Goal: Task Accomplishment & Management: Use online tool/utility

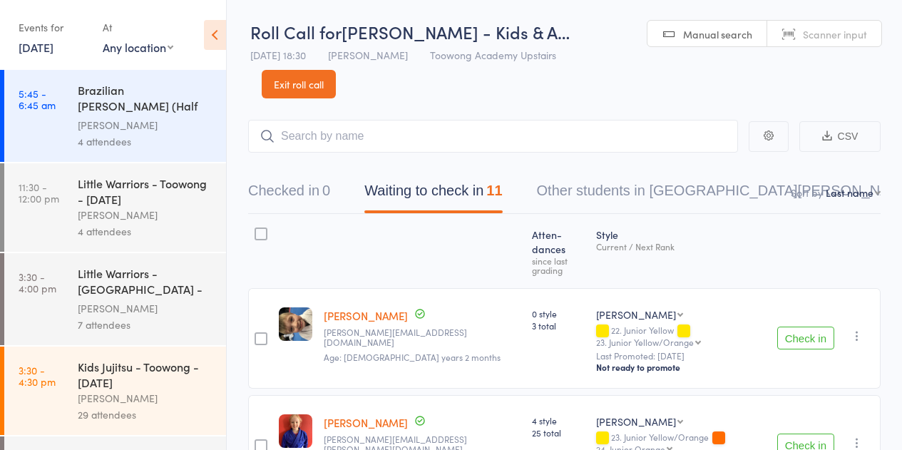
click at [406, 186] on button "Waiting to check in 11" at bounding box center [433, 194] width 138 height 38
click at [872, 202] on nav "Checked in 0 Waiting to check in 11 Other students in Kyushin Ryu Jujitsu 5" at bounding box center [564, 194] width 667 height 38
click at [871, 193] on select "First name Last name Birthday today? Behind on payments? Check in time Next pay…" at bounding box center [853, 192] width 55 height 14
select select "10"
click at [826, 185] on select "First name Last name Birthday today? Behind on payments? Check in time Next pay…" at bounding box center [853, 192] width 55 height 14
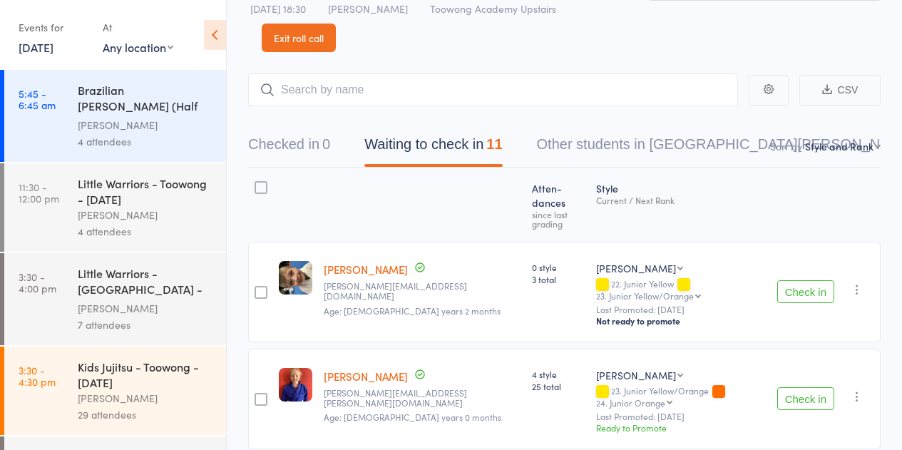
scroll to position [71, 0]
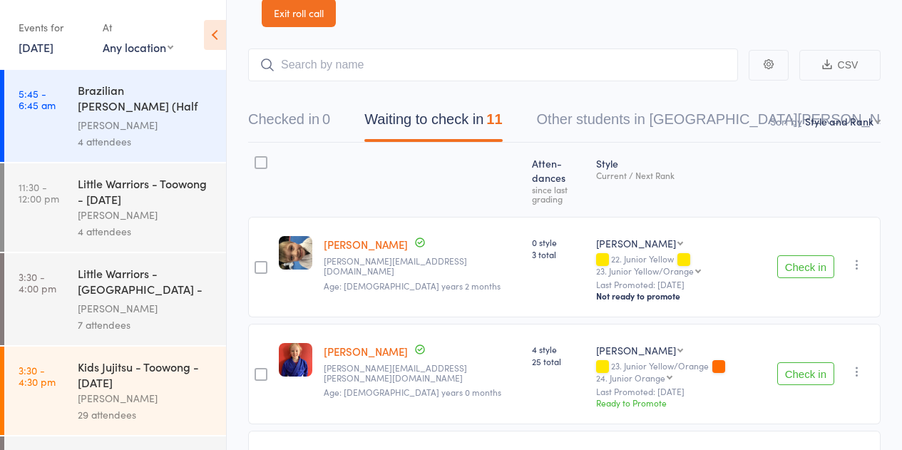
click at [808, 255] on button "Check in" at bounding box center [805, 266] width 57 height 23
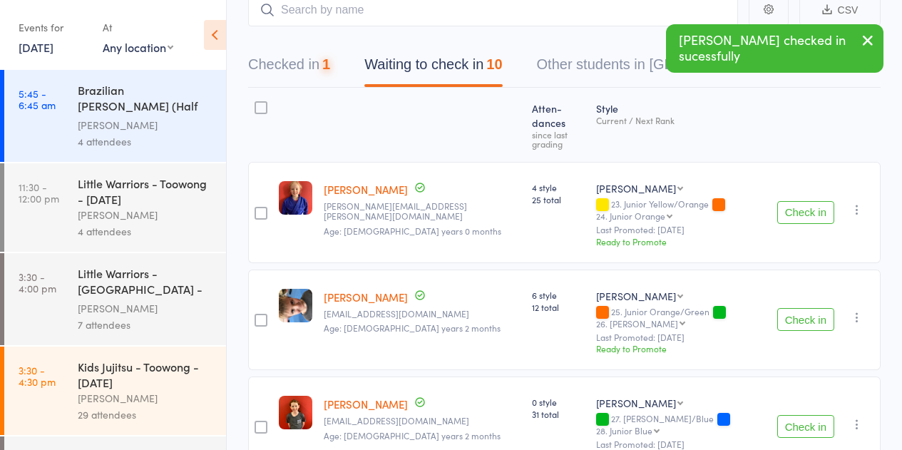
scroll to position [143, 0]
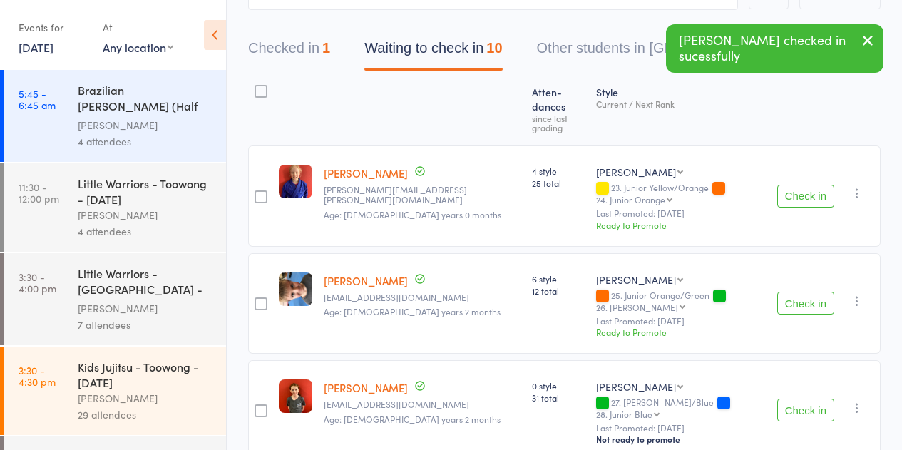
click at [789, 292] on button "Check in" at bounding box center [805, 303] width 57 height 23
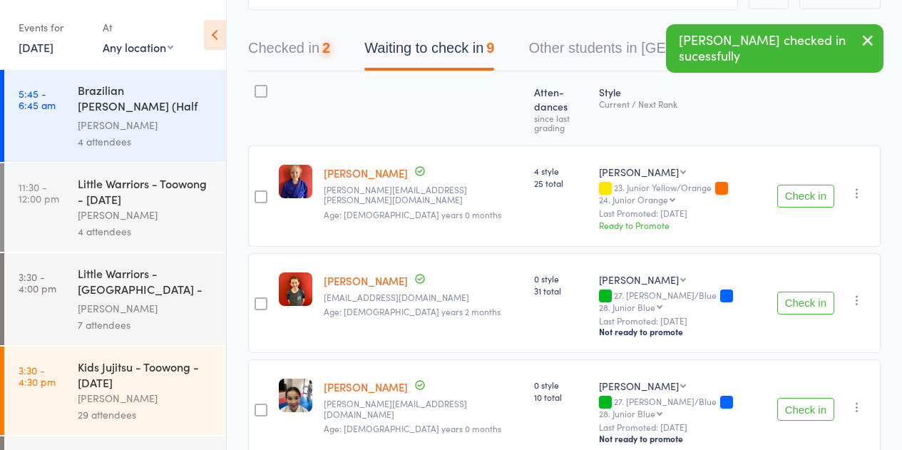
click at [789, 292] on button "Check in" at bounding box center [805, 303] width 57 height 23
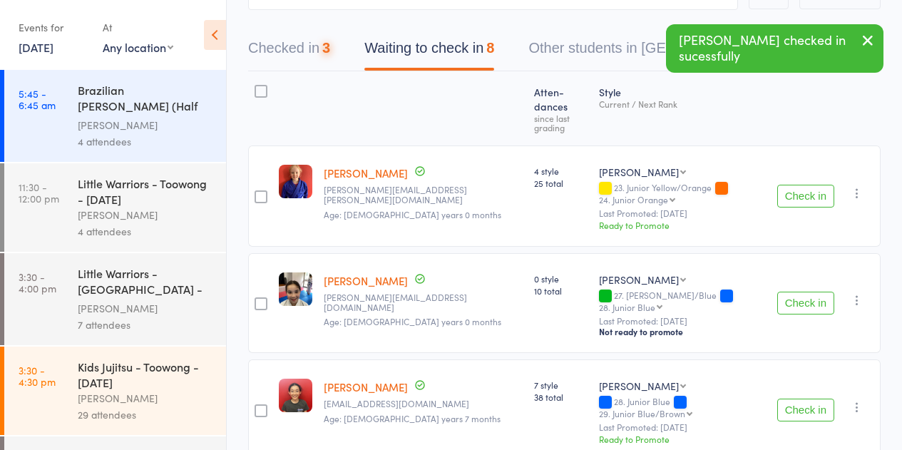
click at [789, 292] on button "Check in" at bounding box center [805, 303] width 57 height 23
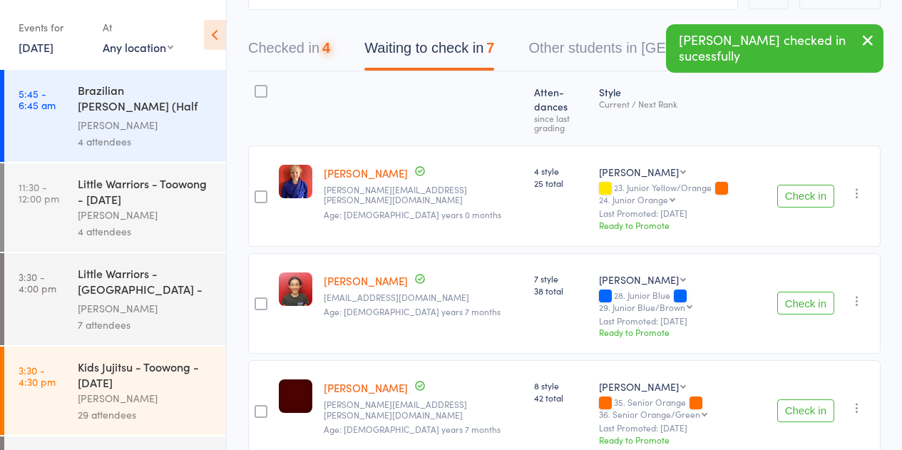
click at [789, 292] on button "Check in" at bounding box center [805, 303] width 57 height 23
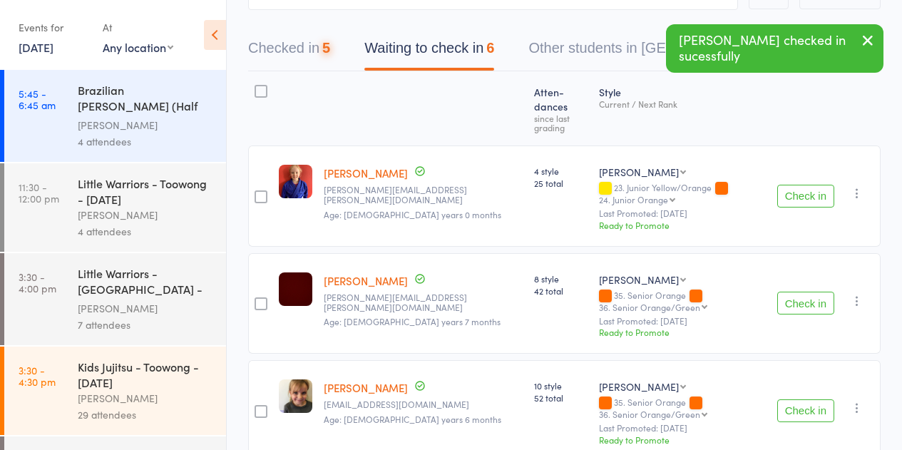
click at [789, 292] on button "Check in" at bounding box center [805, 303] width 57 height 23
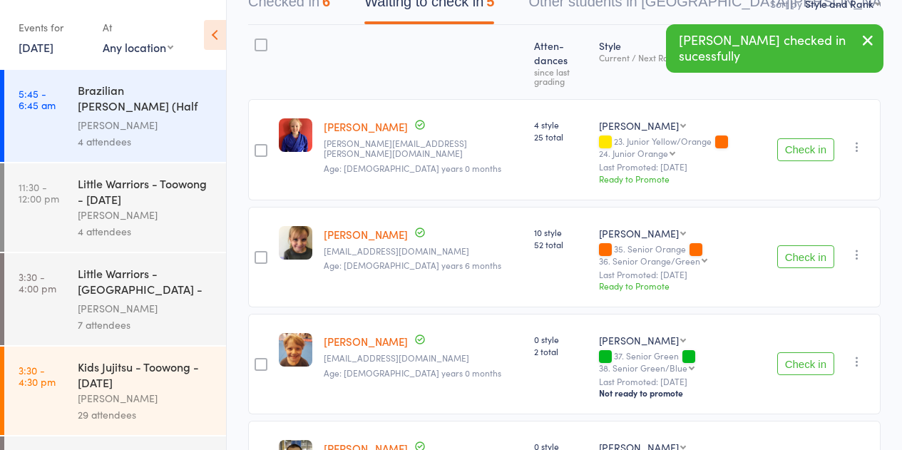
scroll to position [214, 0]
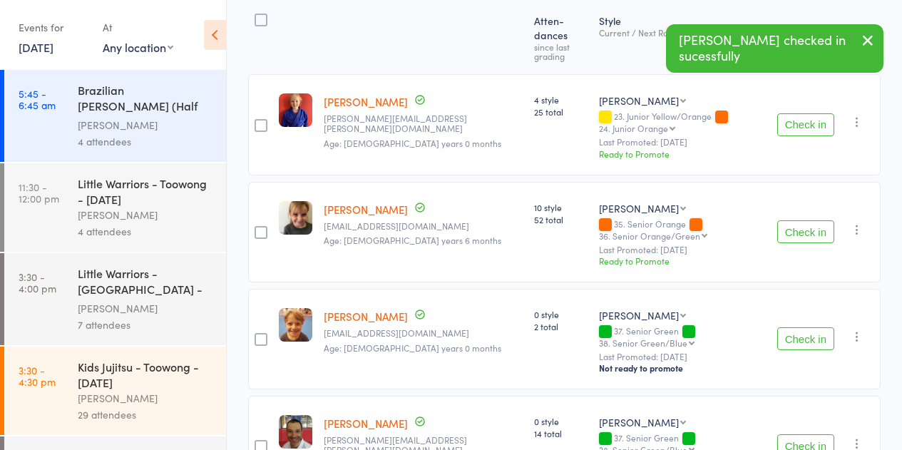
click at [800, 327] on button "Check in" at bounding box center [805, 338] width 57 height 23
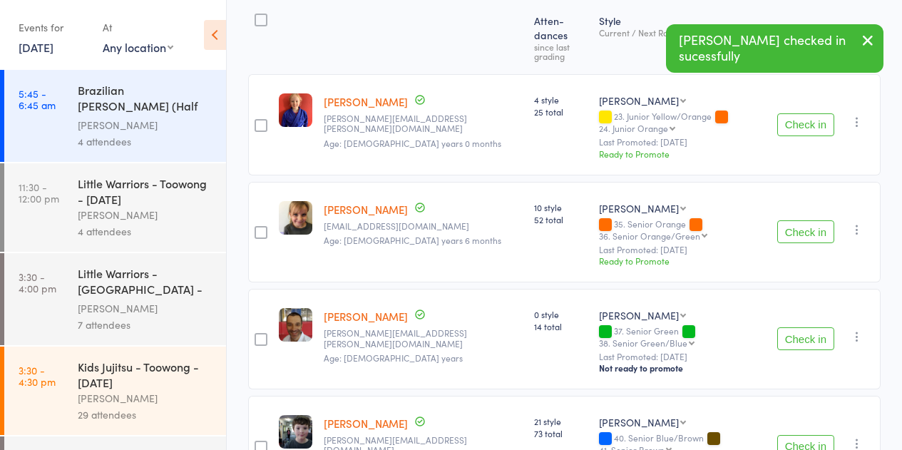
click at [801, 327] on button "Check in" at bounding box center [805, 338] width 57 height 23
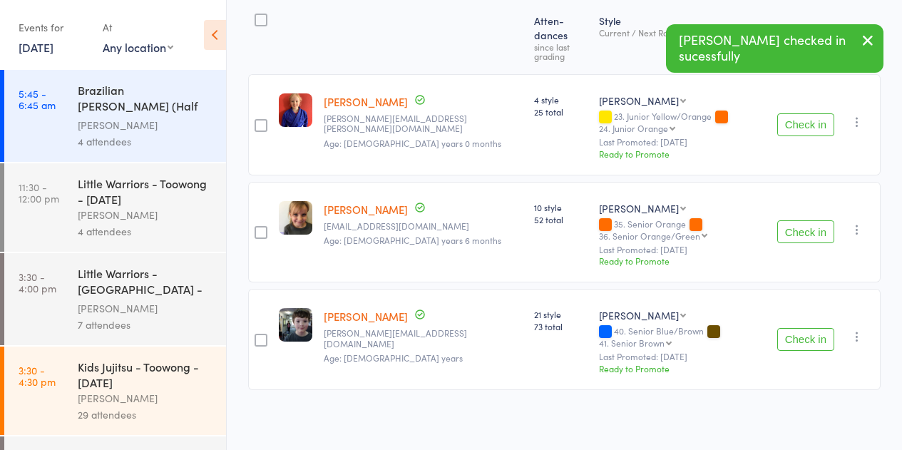
scroll to position [166, 0]
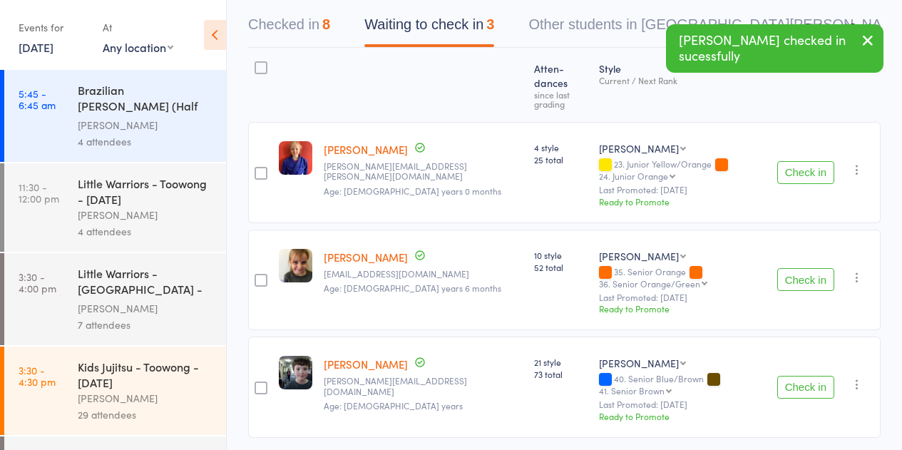
click at [801, 376] on button "Check in" at bounding box center [805, 387] width 57 height 23
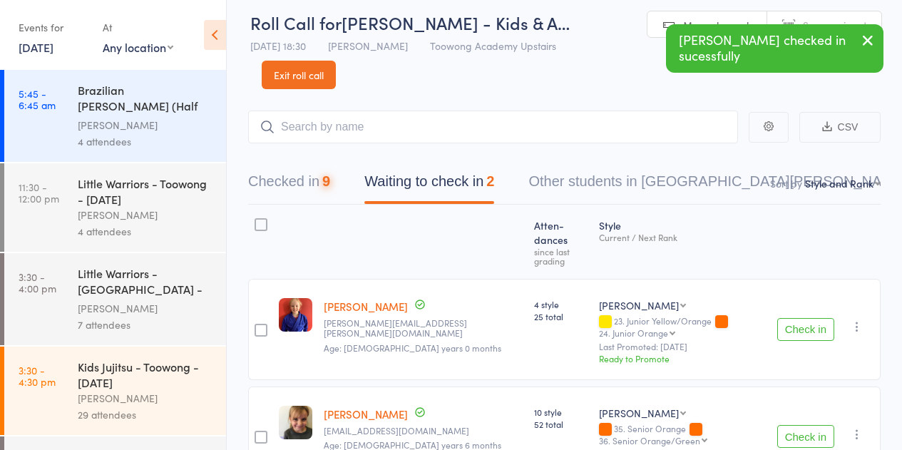
scroll to position [6, 0]
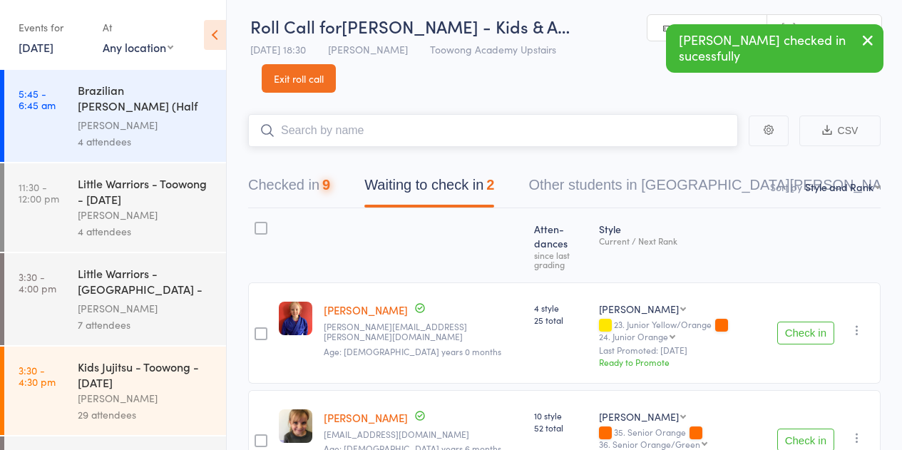
click at [354, 120] on input "search" at bounding box center [493, 130] width 490 height 33
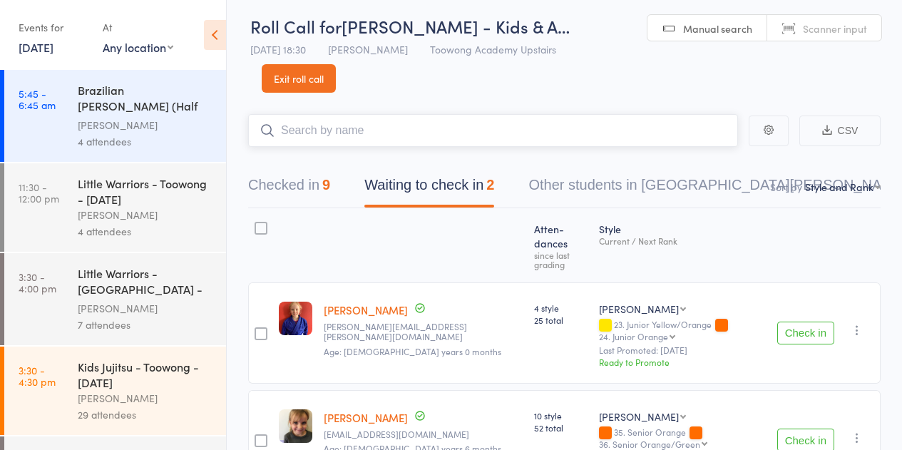
click at [343, 137] on input "search" at bounding box center [493, 130] width 490 height 33
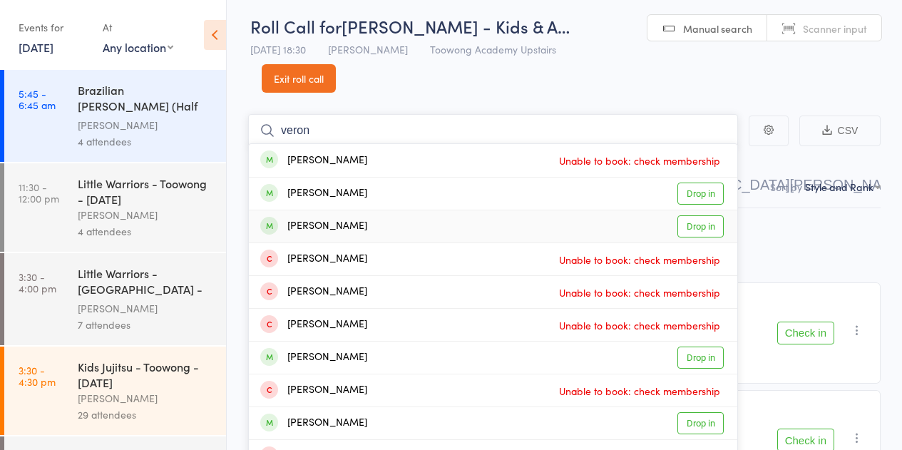
type input "veron"
click at [350, 230] on div "[PERSON_NAME]" at bounding box center [313, 226] width 107 height 16
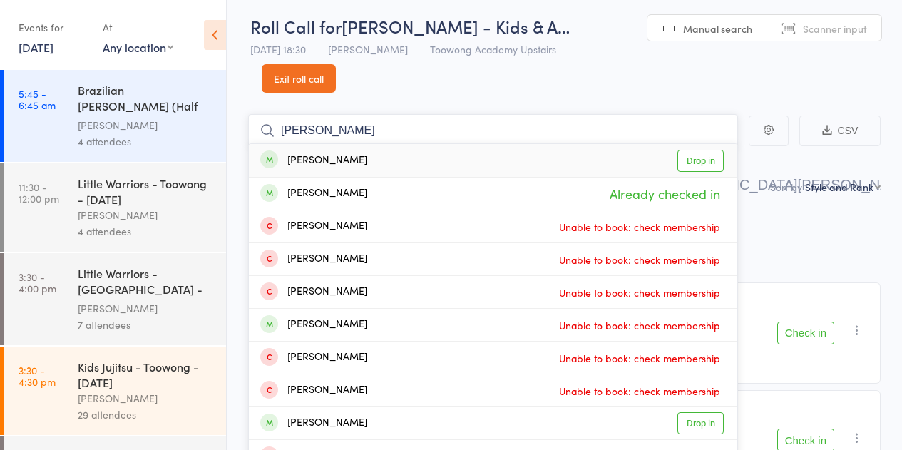
type input "ryall"
click at [379, 165] on div "Wilson Ryall Drop in" at bounding box center [493, 160] width 489 height 33
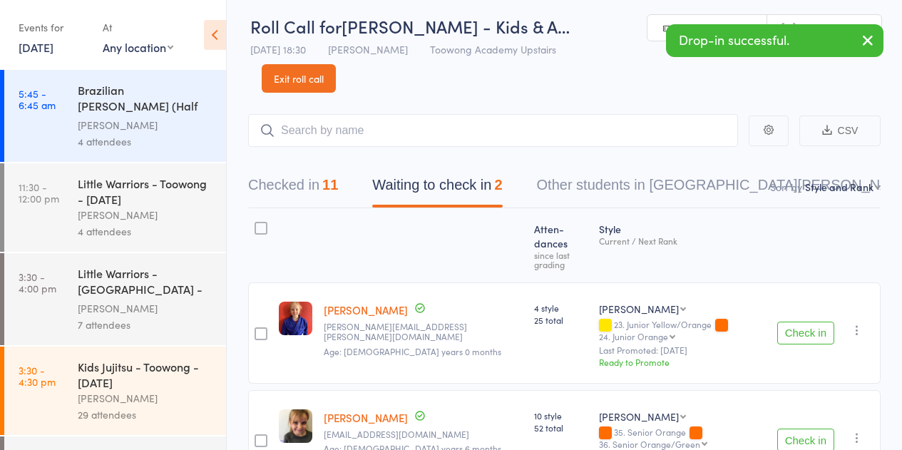
click at [418, 83] on header "Roll Call for Kyushin Ryu Jujitsu - Kids & A… 10 Oct 18:30 Kyle Elkenhans Toowo…" at bounding box center [564, 43] width 675 height 98
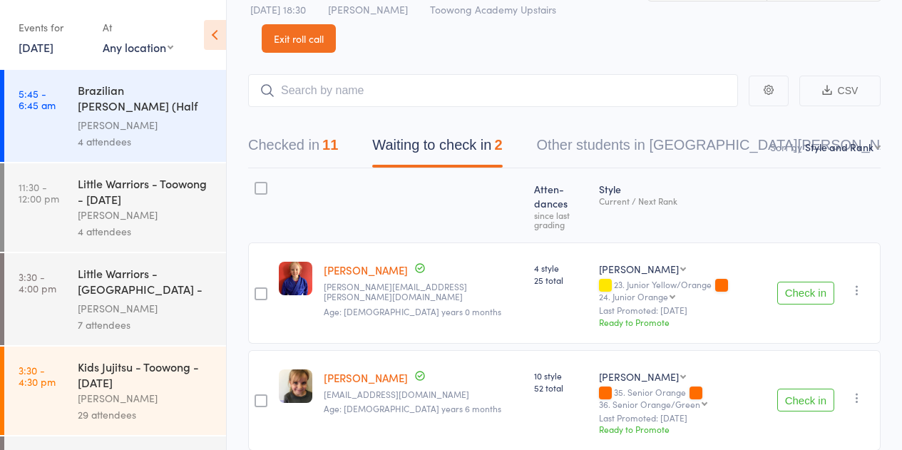
scroll to position [68, 0]
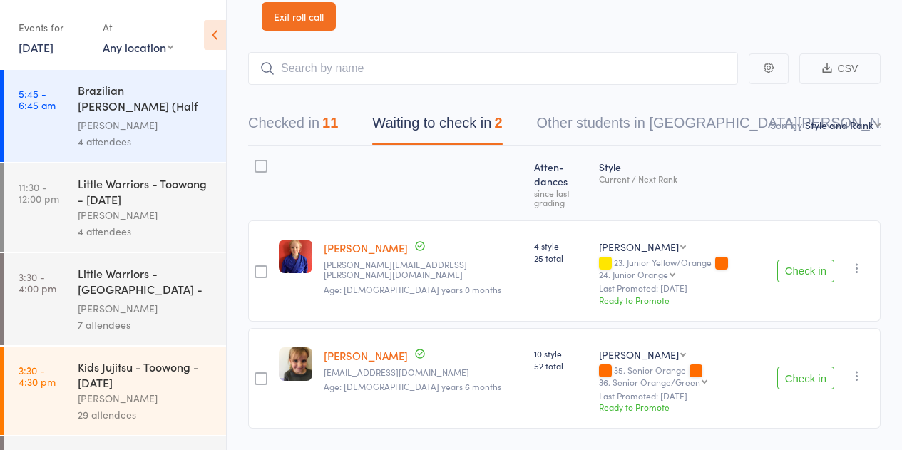
click at [321, 128] on button "Checked in 11" at bounding box center [293, 127] width 90 height 38
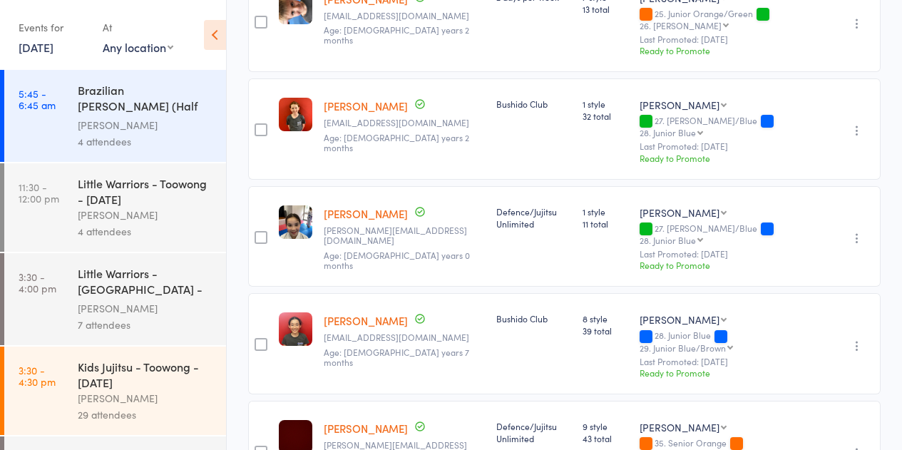
scroll to position [567, 0]
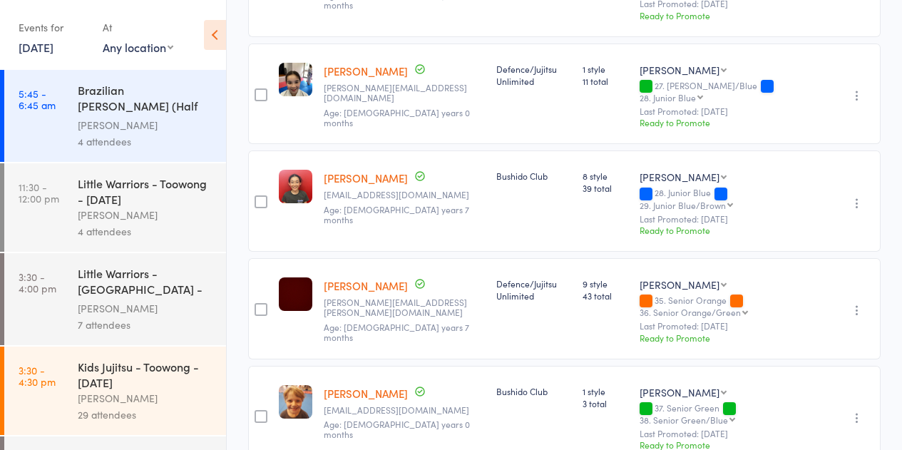
click at [363, 170] on link "[PERSON_NAME]" at bounding box center [366, 177] width 84 height 15
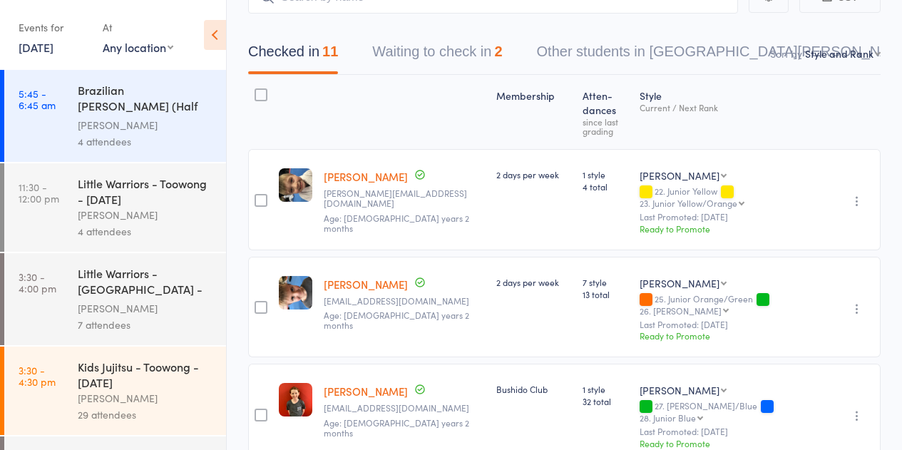
scroll to position [68, 0]
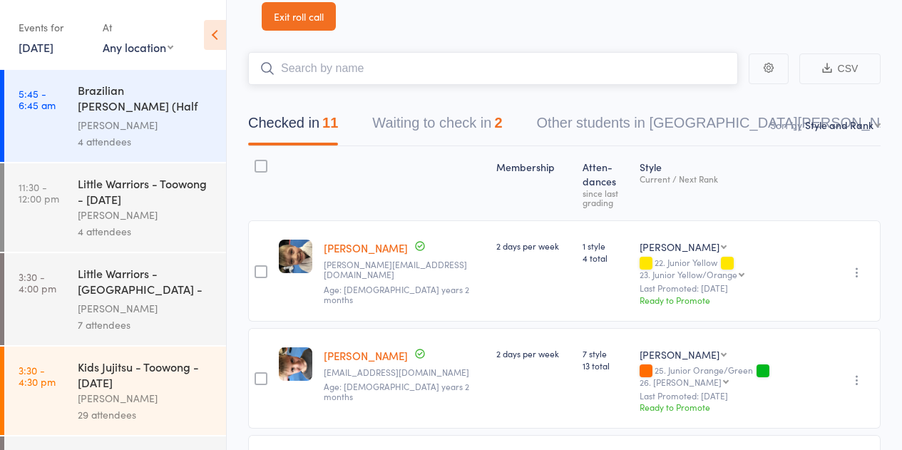
click at [324, 75] on input "search" at bounding box center [493, 68] width 490 height 33
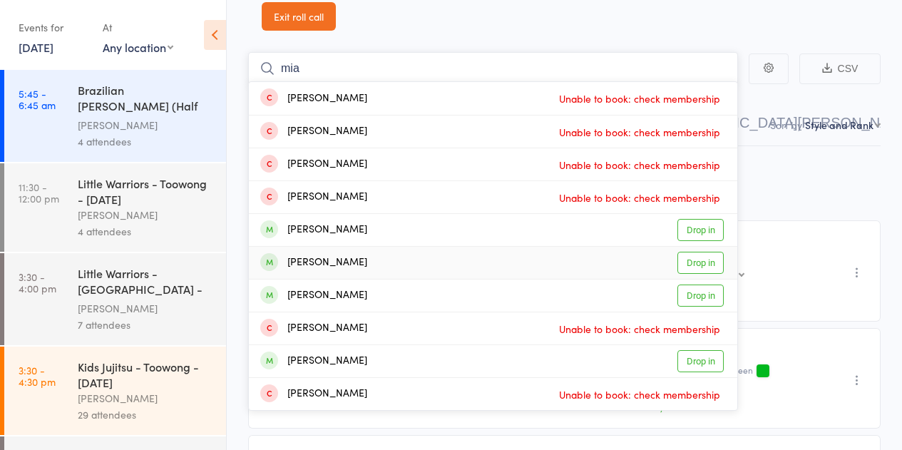
type input "mia"
click at [367, 270] on div "Mia Lindner Drop in" at bounding box center [493, 263] width 489 height 32
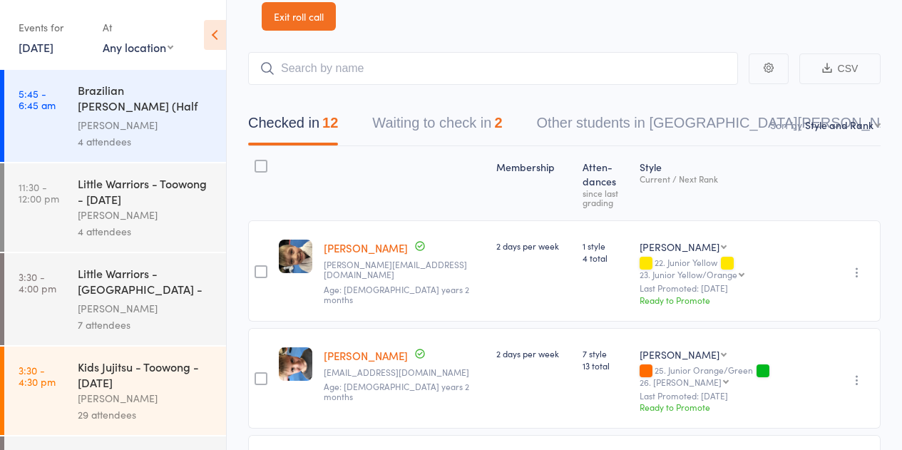
click at [284, 19] on link "Exit roll call" at bounding box center [299, 16] width 74 height 29
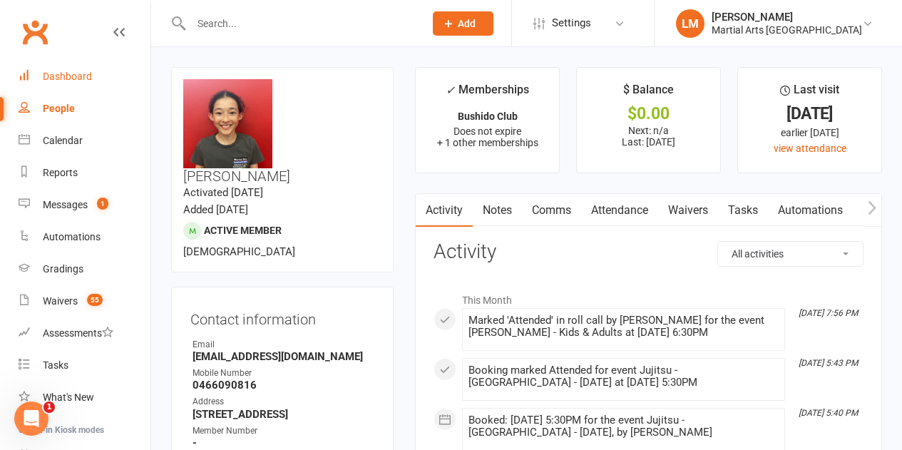
click at [117, 82] on link "Dashboard" at bounding box center [85, 77] width 132 height 32
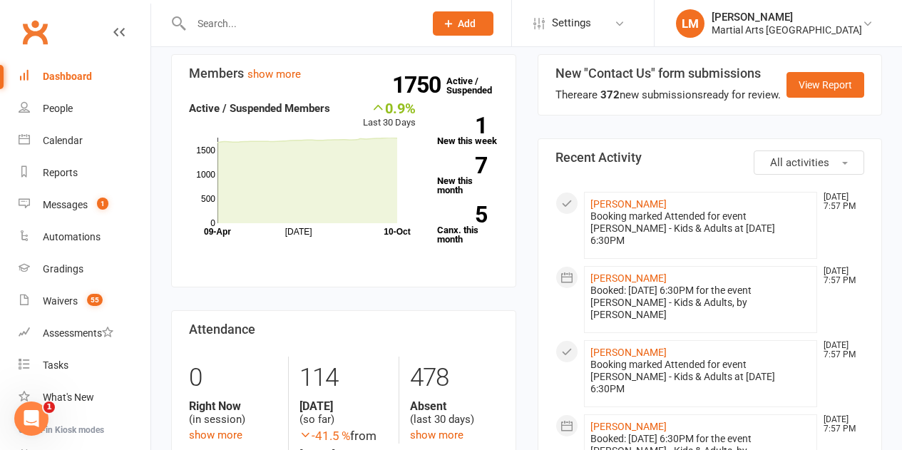
scroll to position [143, 0]
